Goal: Go to known website: Access a specific website the user already knows

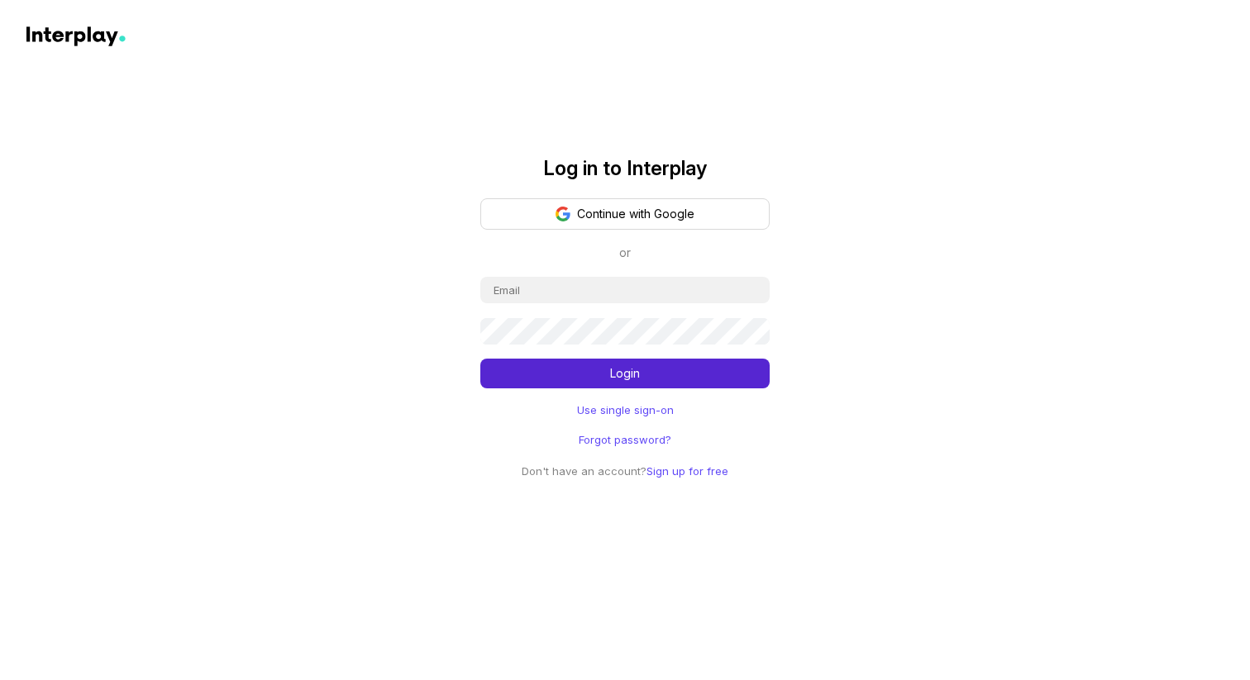
click at [530, 302] on input "email" at bounding box center [624, 290] width 289 height 26
click at [649, 414] on link "Use single sign-on" at bounding box center [625, 410] width 97 height 17
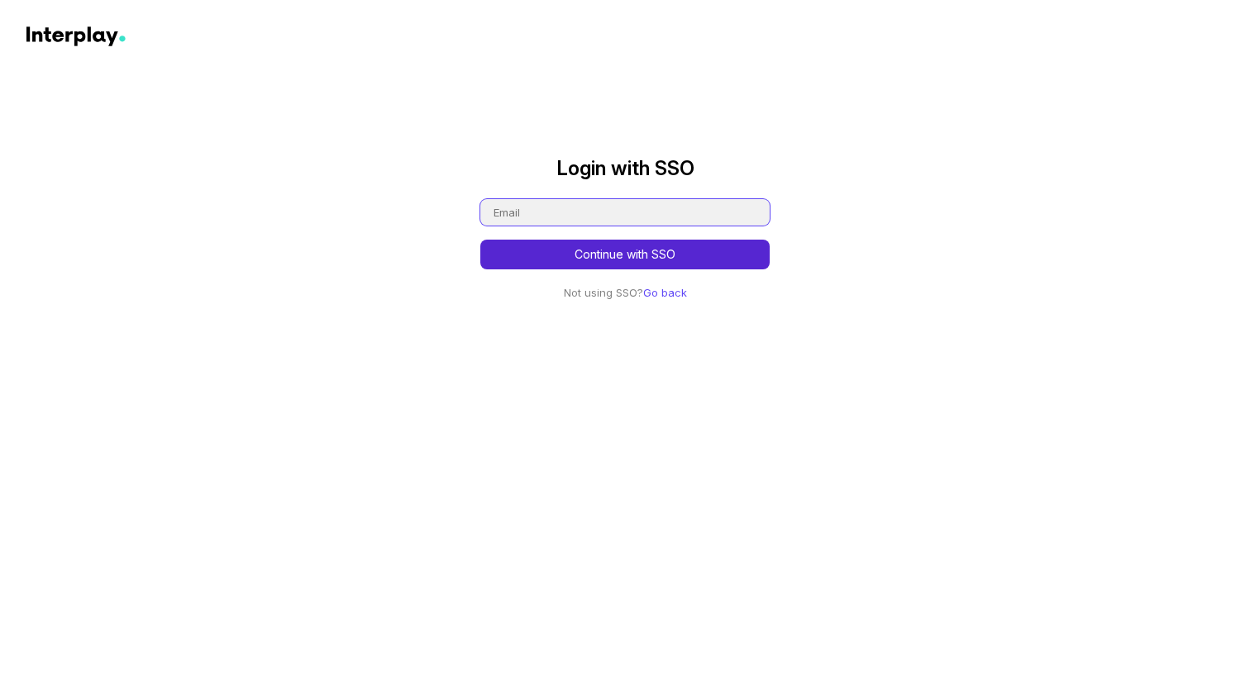
click at [587, 207] on input "email" at bounding box center [624, 212] width 289 height 26
type input "[PERSON_NAME][EMAIL_ADDRESS][PERSON_NAME][DOMAIN_NAME]"
click at [480, 240] on button "Continue with SSO" at bounding box center [624, 255] width 289 height 30
